Goal: Task Accomplishment & Management: Use online tool/utility

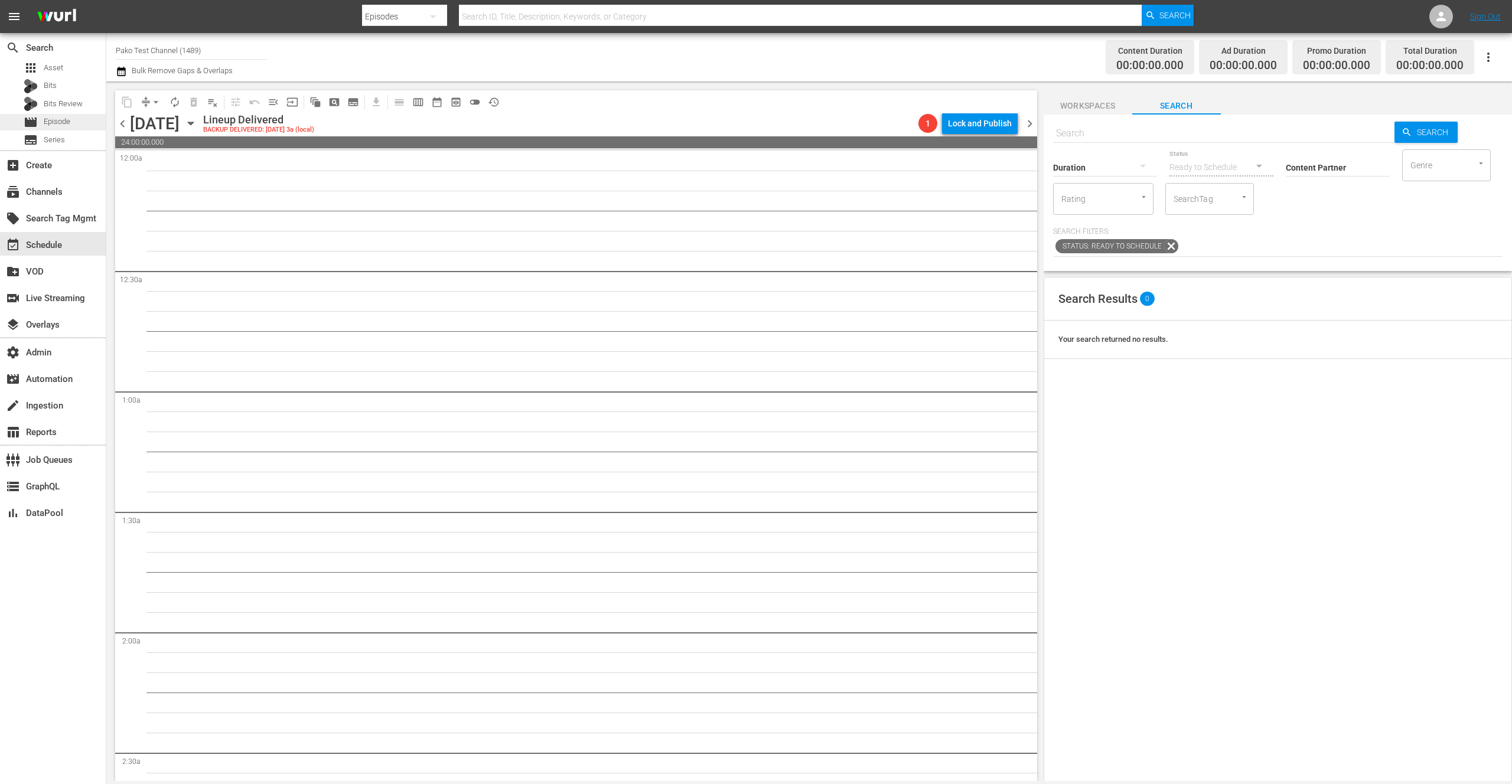
click at [62, 123] on span "Episode" at bounding box center [57, 122] width 27 height 12
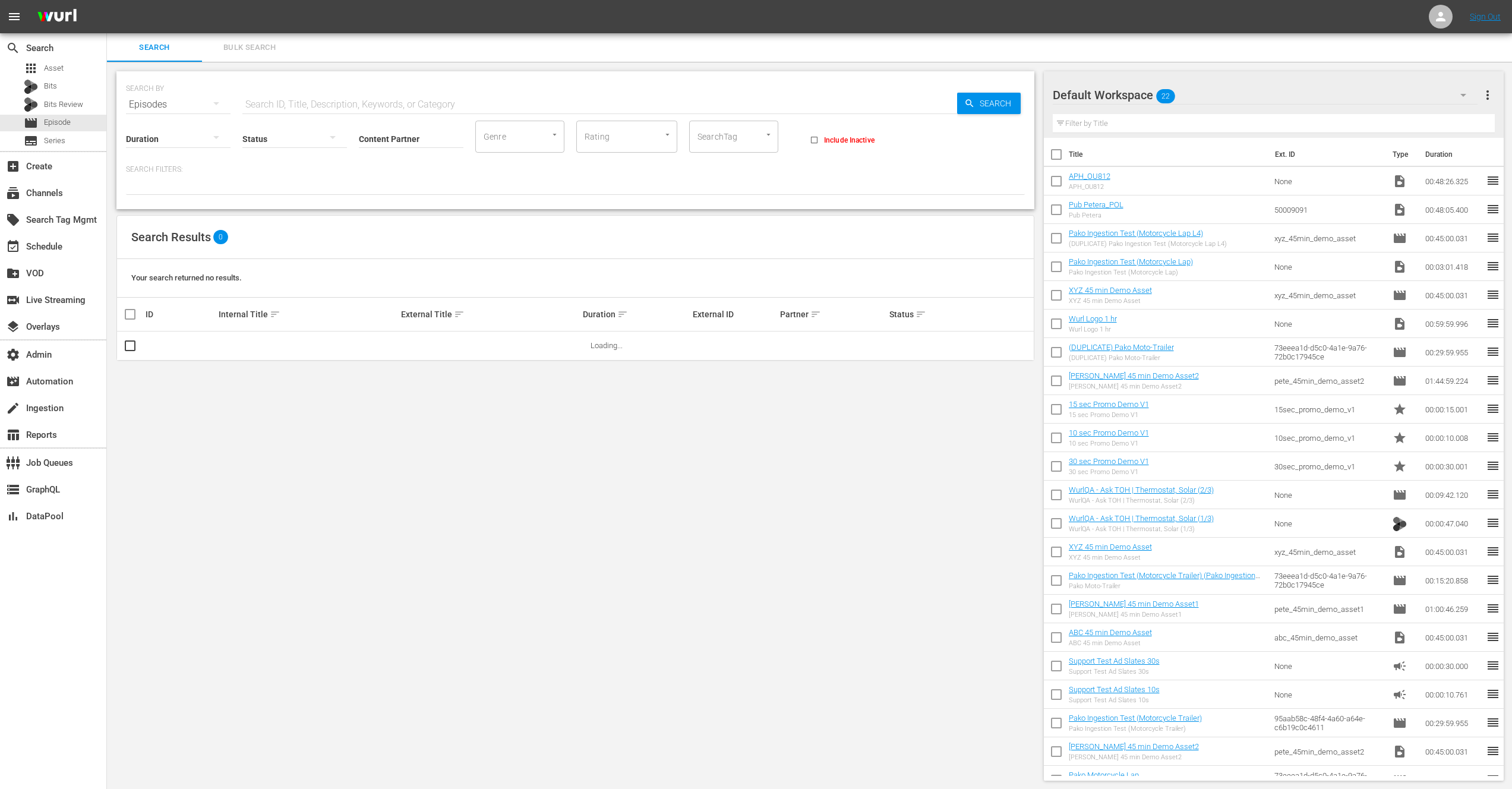
click at [350, 107] on input "text" at bounding box center [600, 104] width 715 height 29
click at [439, 63] on div "SEARCH BY Search By Episodes Search ID, Title, Description, Keywords, or Catego…" at bounding box center [575, 425] width 937 height 728
click at [406, 136] on input "Content Partner" at bounding box center [411, 140] width 104 height 43
click at [402, 172] on div "IMDb TV (194)" at bounding box center [455, 172] width 174 height 29
type input "IMDb TV (194)"
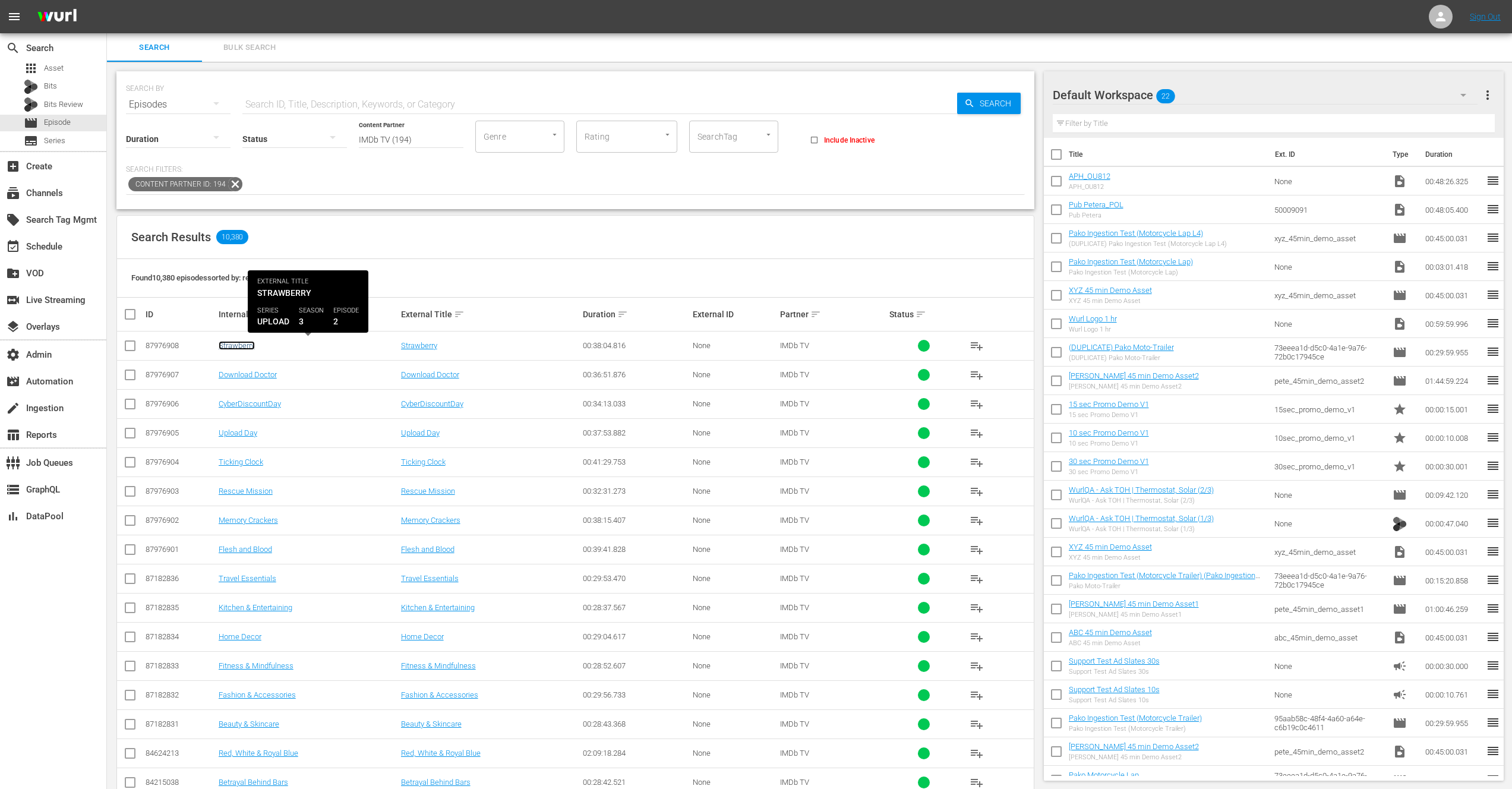
click at [241, 345] on link "Strawberry" at bounding box center [236, 346] width 37 height 9
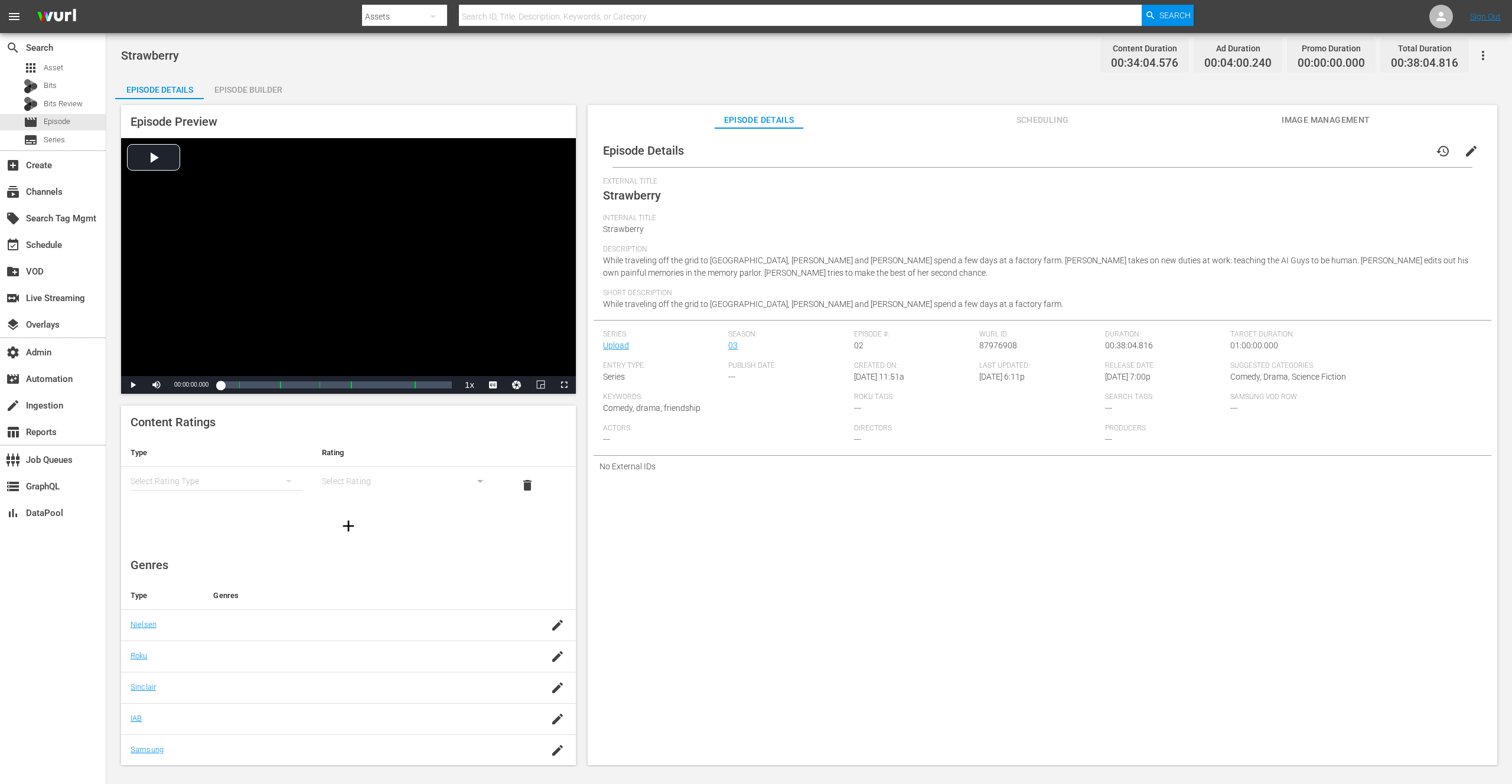
click at [1044, 123] on span "Scheduling" at bounding box center [1042, 120] width 88 height 15
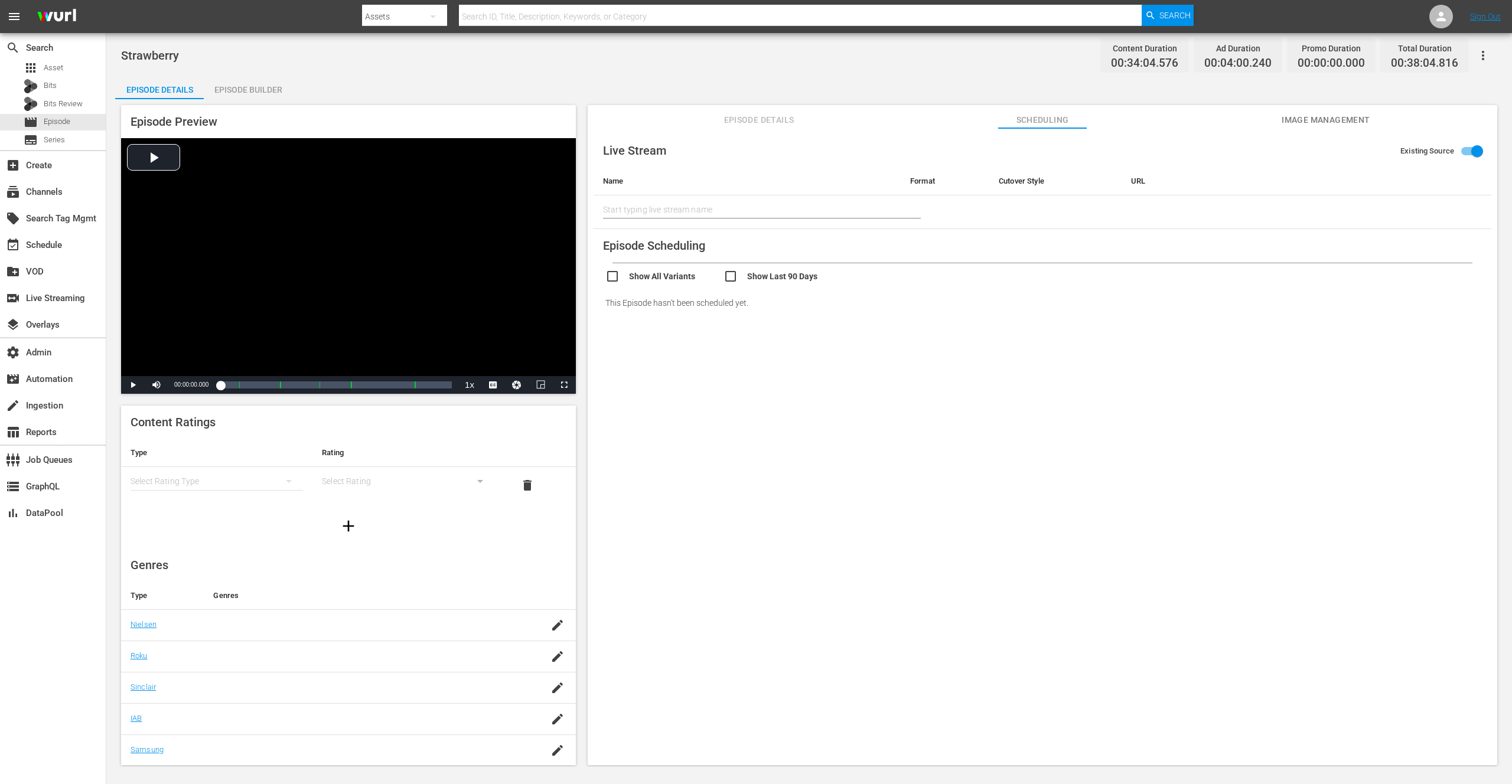
click at [266, 87] on div "Episode Builder" at bounding box center [248, 90] width 88 height 29
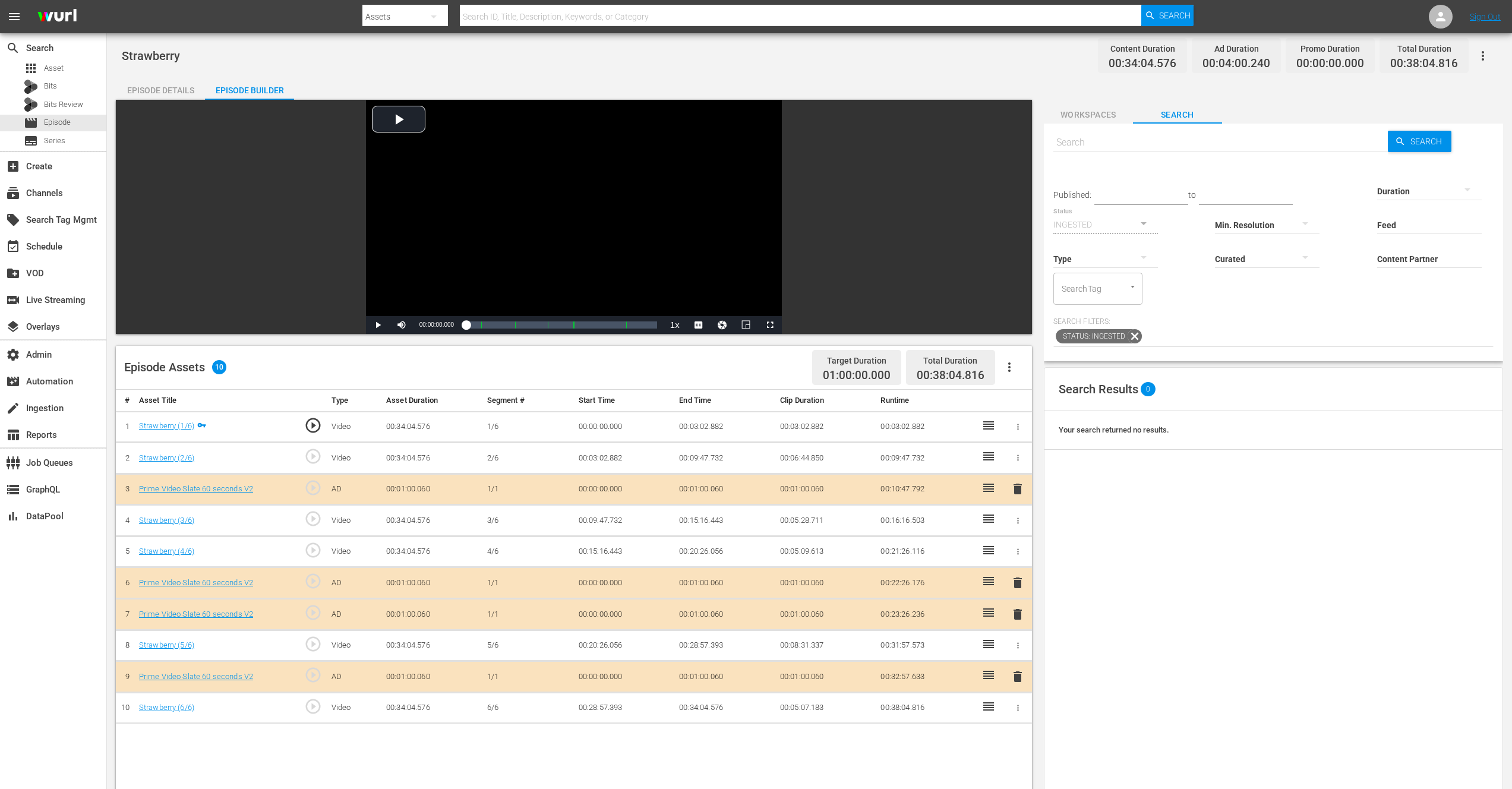
click at [1007, 366] on icon "button" at bounding box center [1009, 367] width 14 height 14
click at [1033, 373] on div "Edit Cue Points" at bounding box center [1045, 372] width 81 height 29
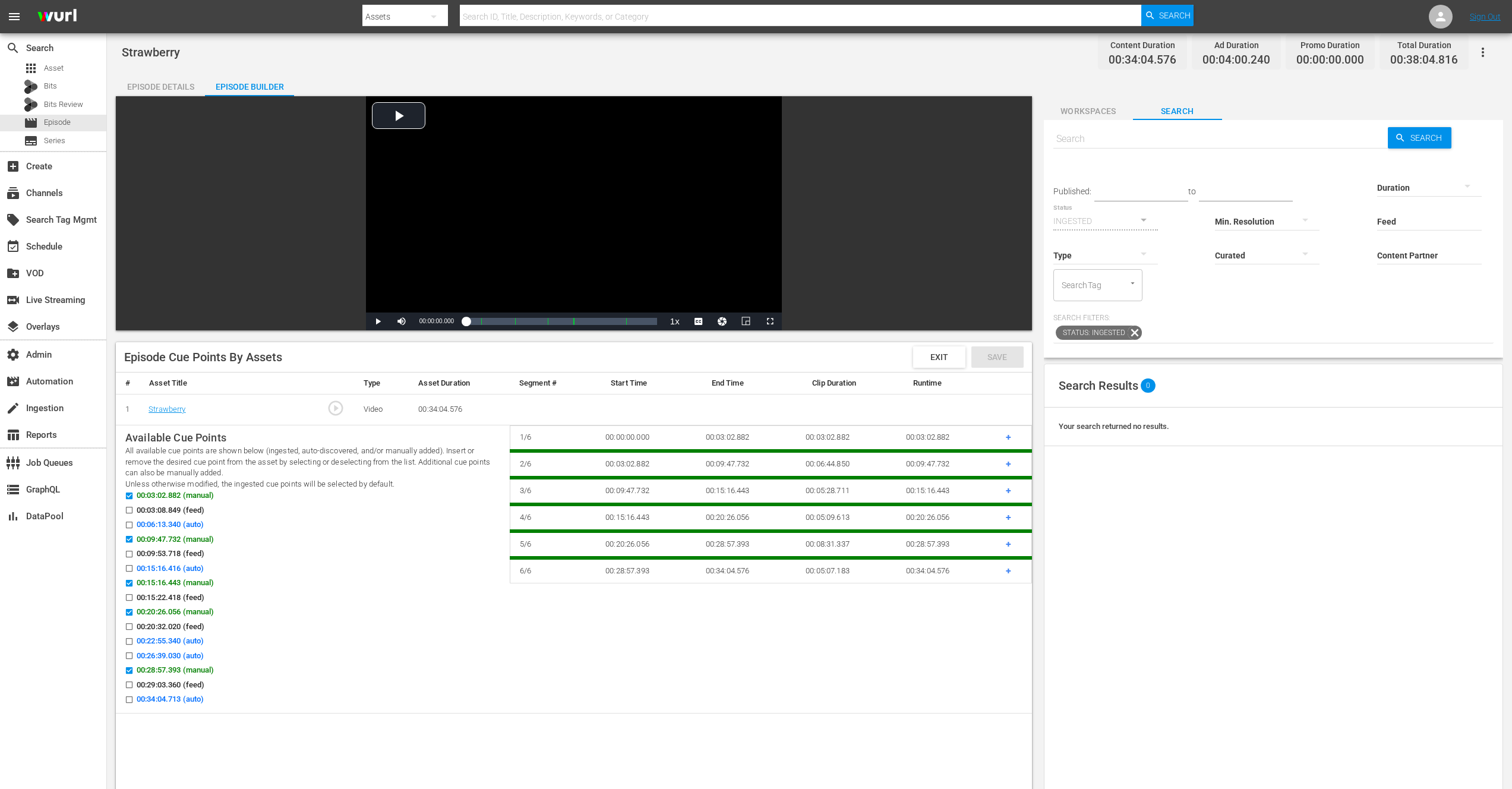
scroll to position [4, 0]
